Goal: Find specific page/section

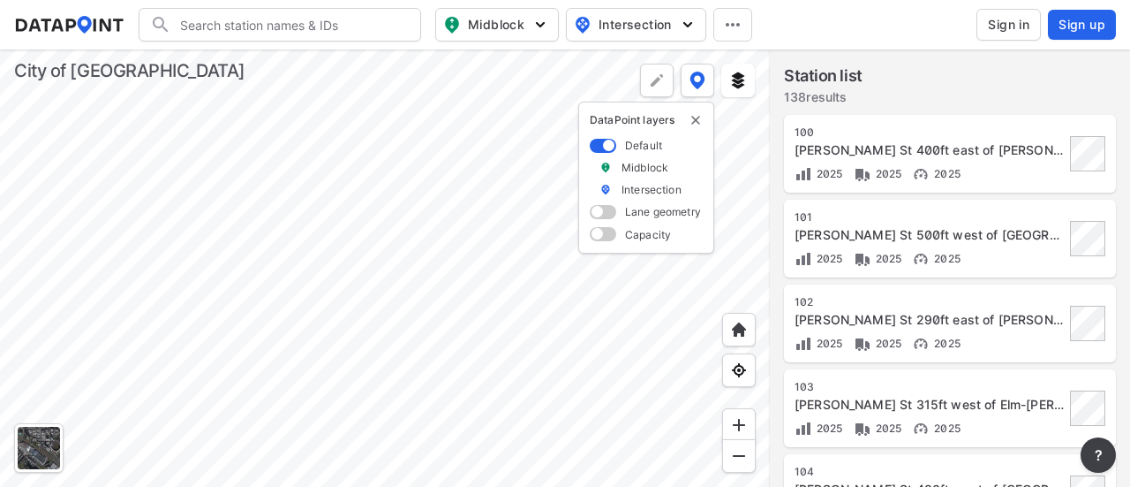
click at [415, 205] on div at bounding box center [385, 267] width 770 height 437
click at [419, 184] on div at bounding box center [385, 267] width 770 height 437
click at [435, 246] on div at bounding box center [385, 267] width 770 height 437
click at [412, 275] on div at bounding box center [385, 267] width 770 height 437
click at [382, 249] on div at bounding box center [385, 267] width 770 height 437
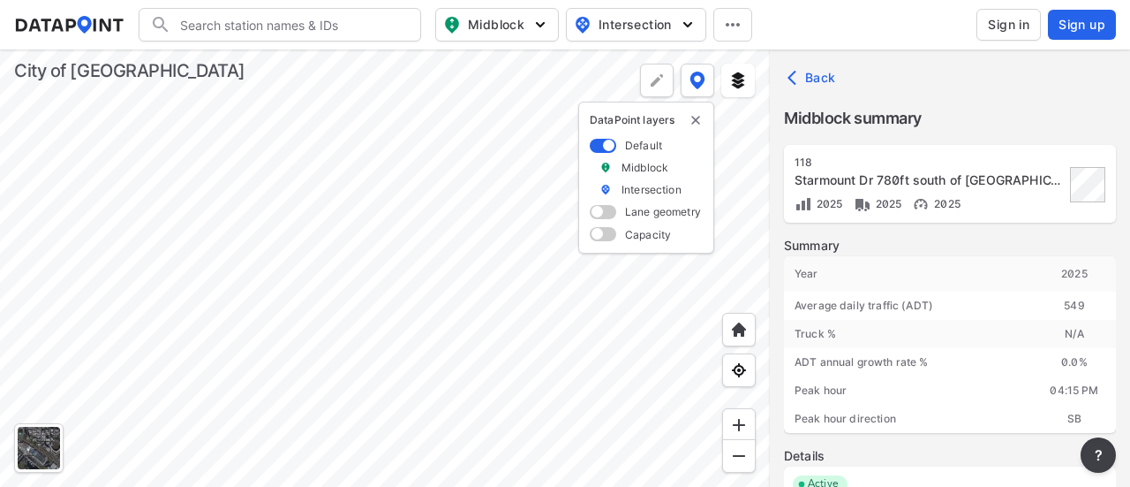
scroll to position [81, 0]
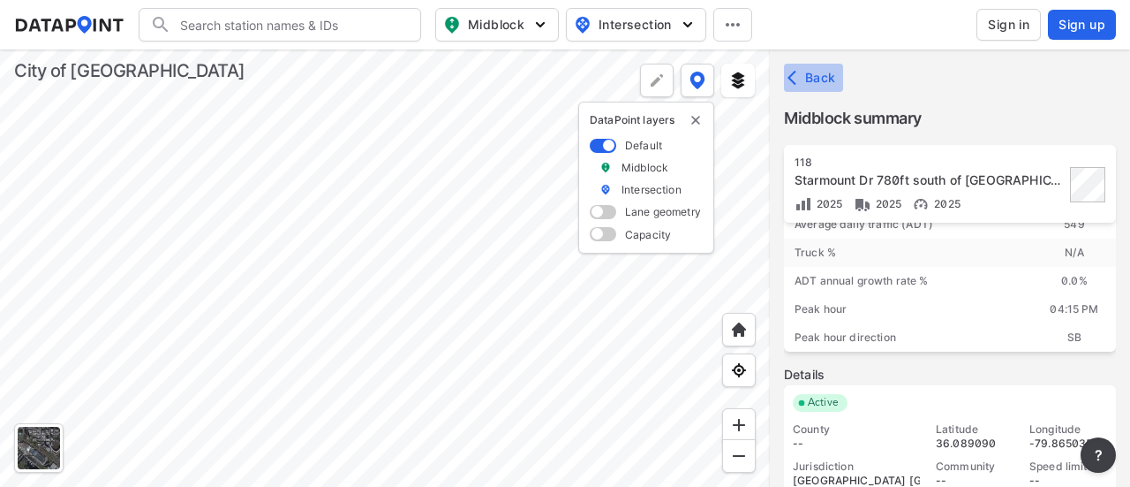
click at [820, 75] on span "Back" at bounding box center [813, 78] width 45 height 18
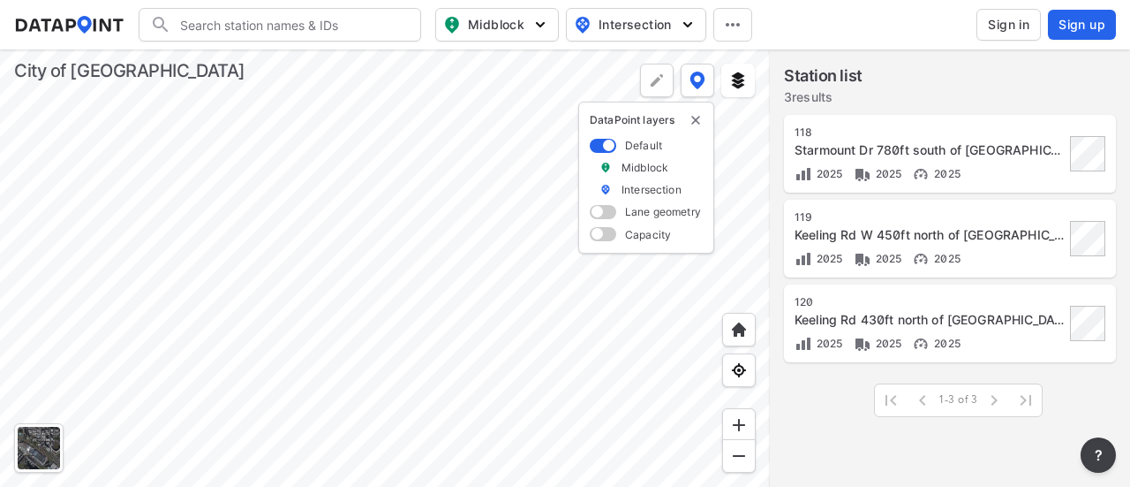
click at [350, 273] on div at bounding box center [385, 267] width 770 height 437
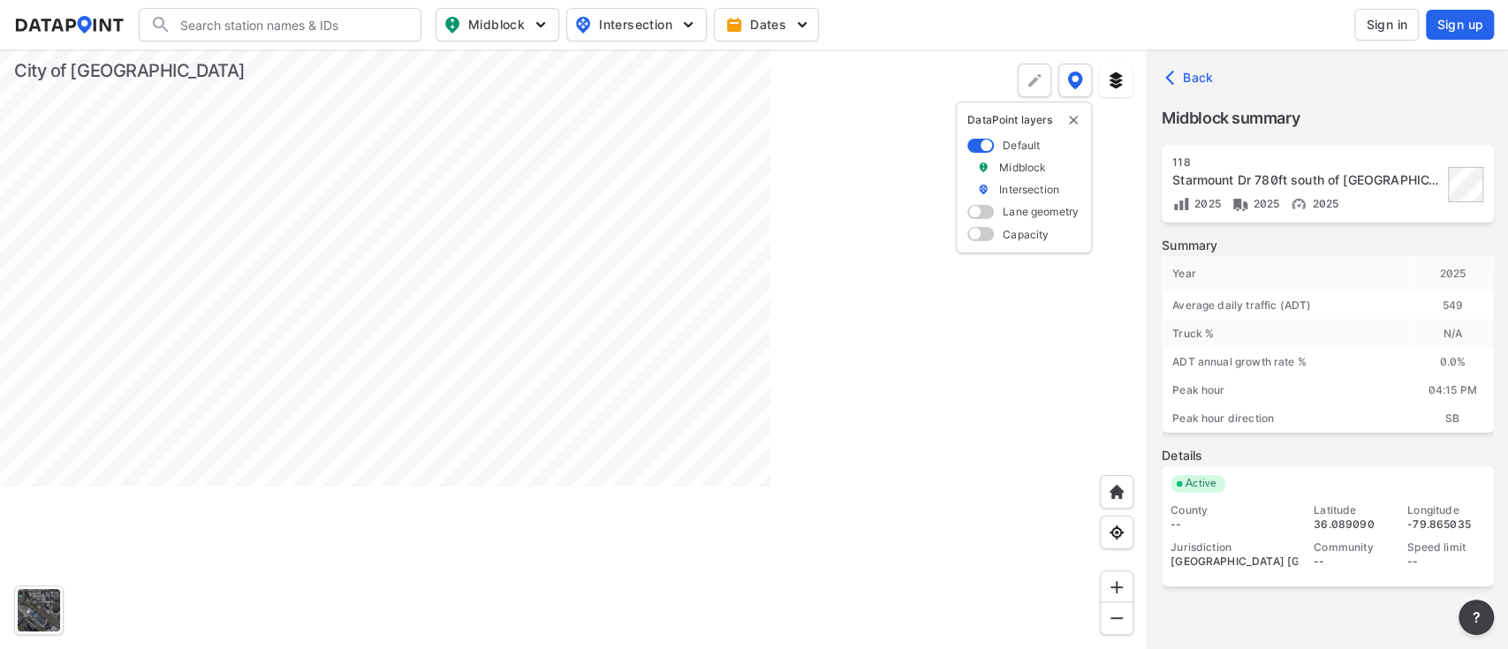
scroll to position [0, 0]
click at [1130, 486] on div "118 Starmount Dr 780ft south of Friendly Ave 2025 2025 2025 Summary Year [DATE]…" at bounding box center [1327, 414] width 332 height 538
click at [1130, 302] on div "549" at bounding box center [1451, 305] width 83 height 28
click at [1130, 303] on div "549" at bounding box center [1451, 305] width 83 height 28
